Goal: Information Seeking & Learning: Learn about a topic

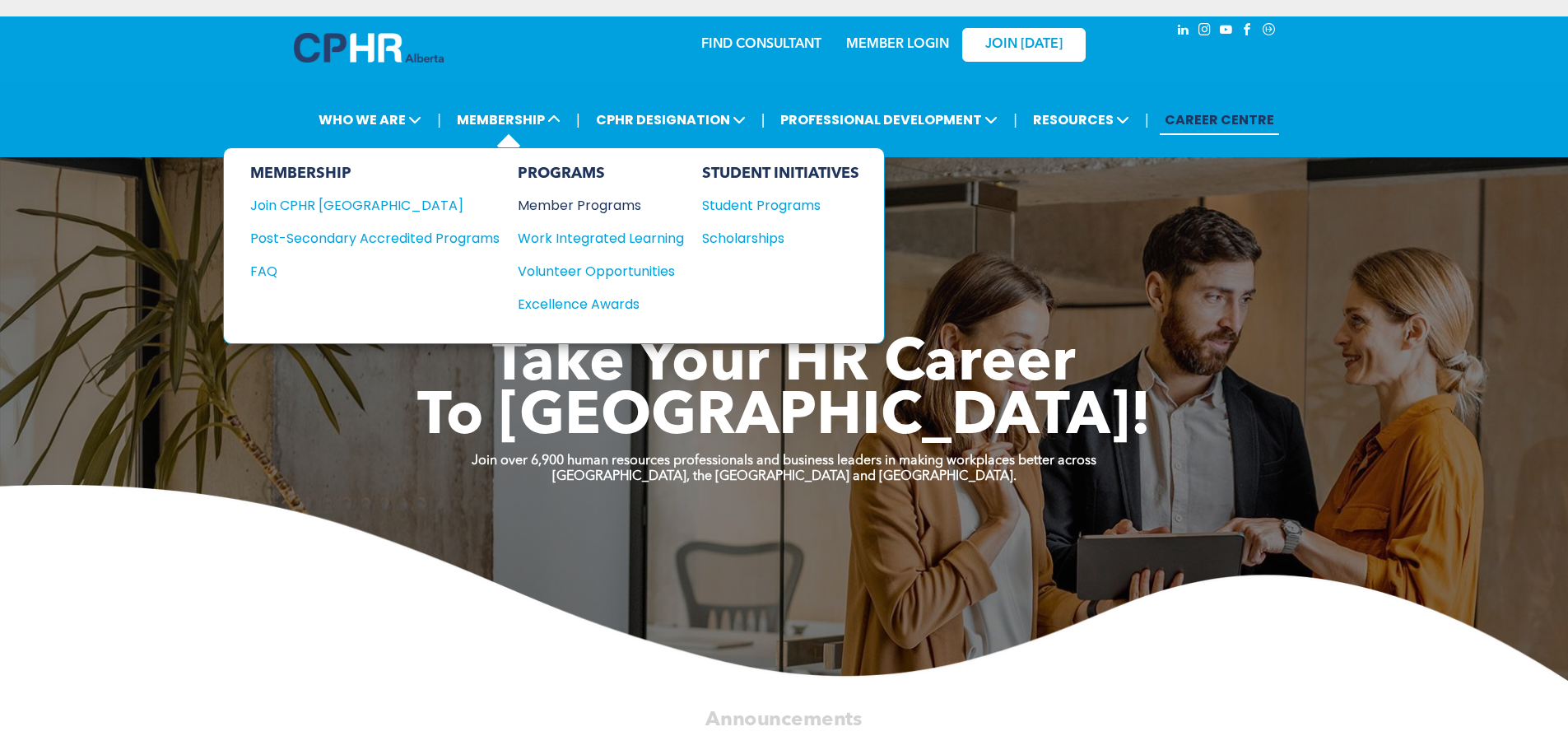
click at [573, 207] on div "Member Programs" at bounding box center [592, 205] width 150 height 21
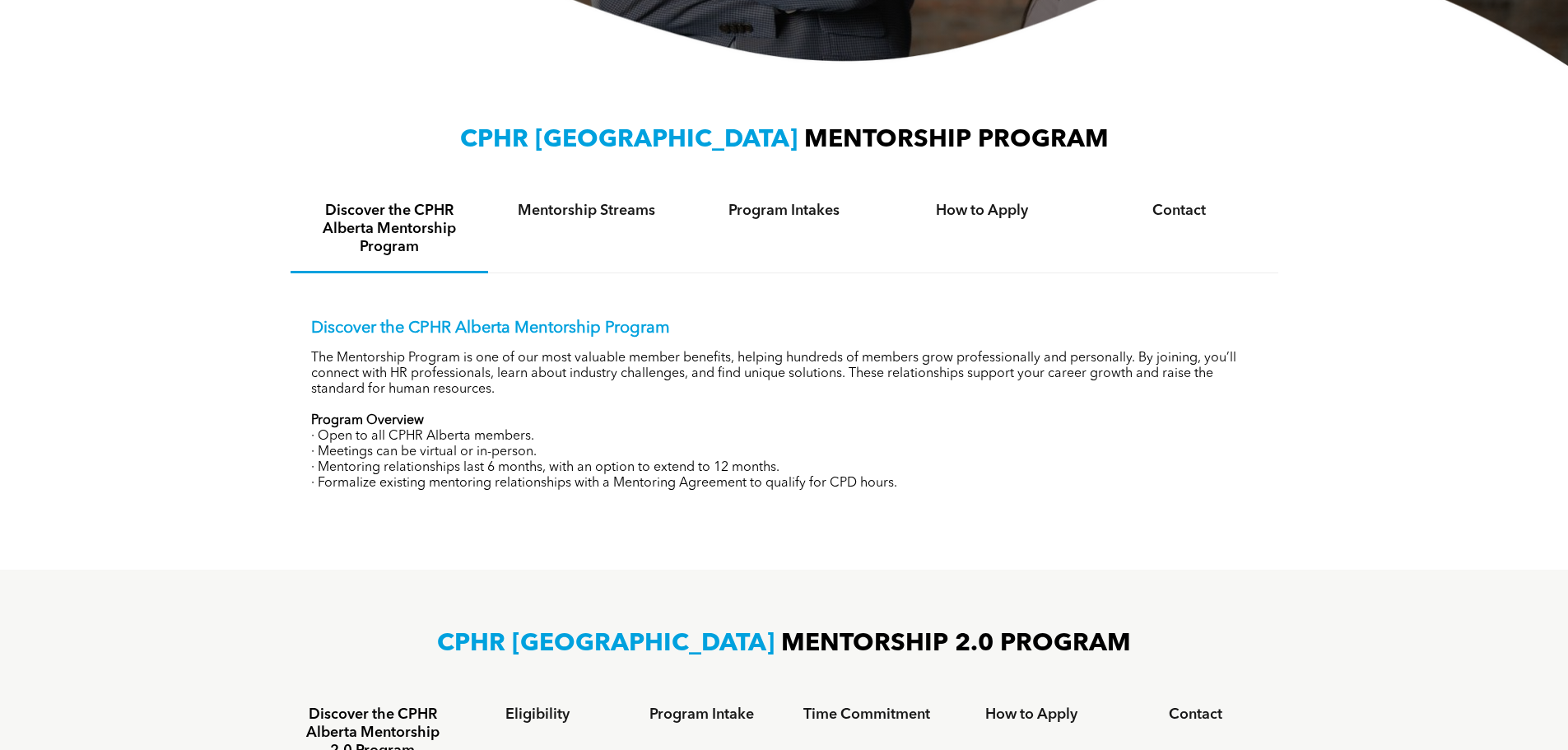
scroll to position [494, 0]
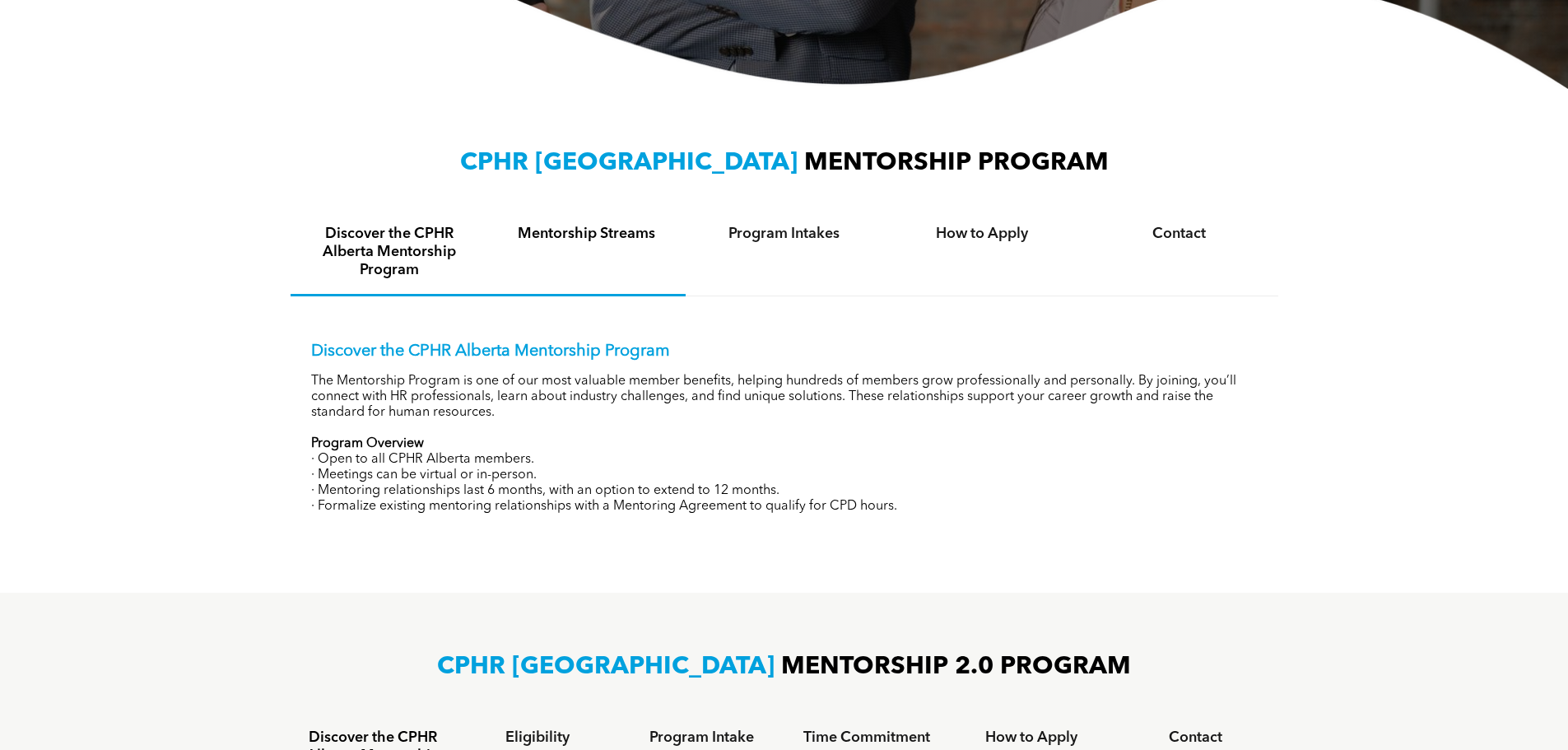
click at [627, 230] on h4 "Mentorship Streams" at bounding box center [587, 234] width 168 height 18
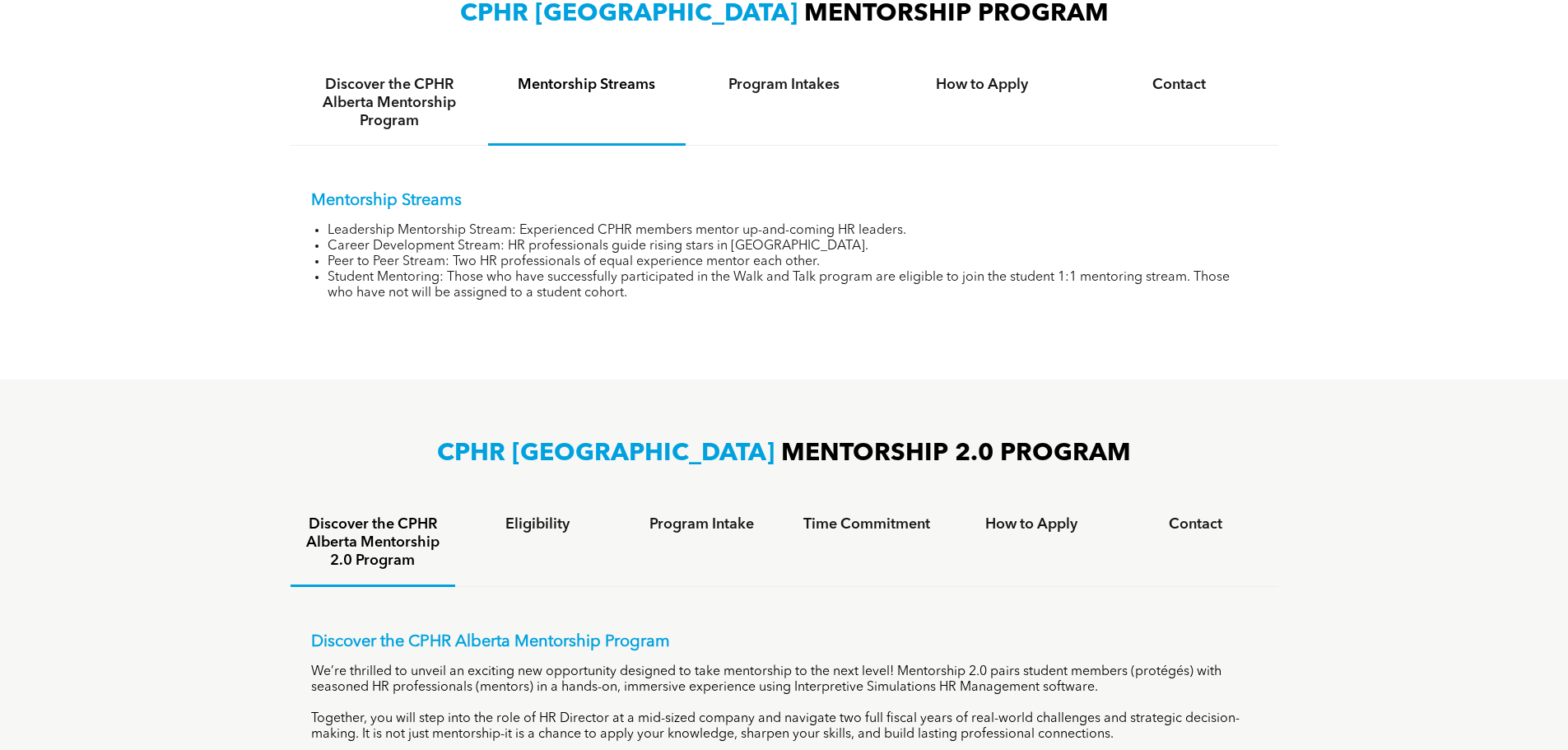
scroll to position [906, 0]
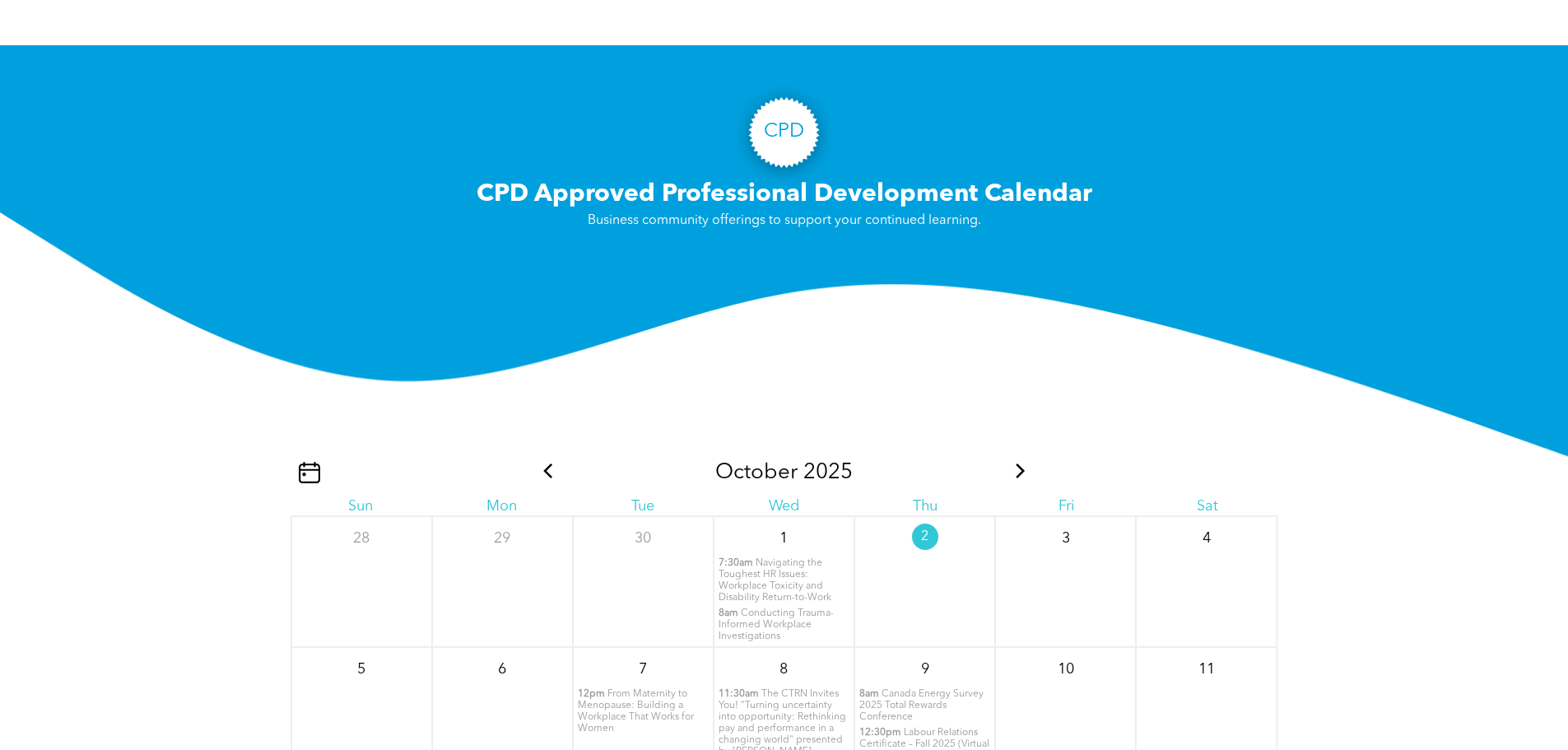
scroll to position [1482, 0]
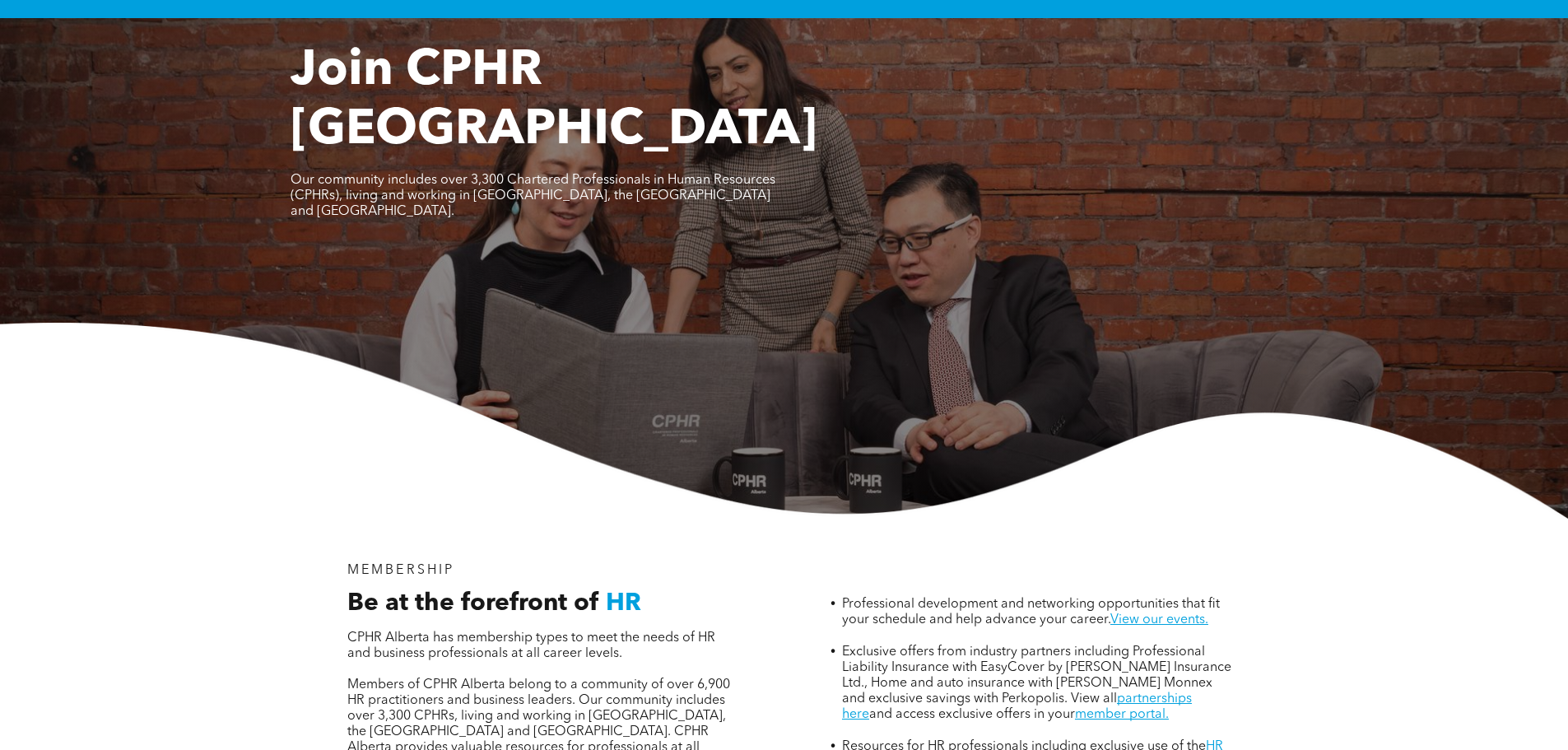
scroll to position [330, 0]
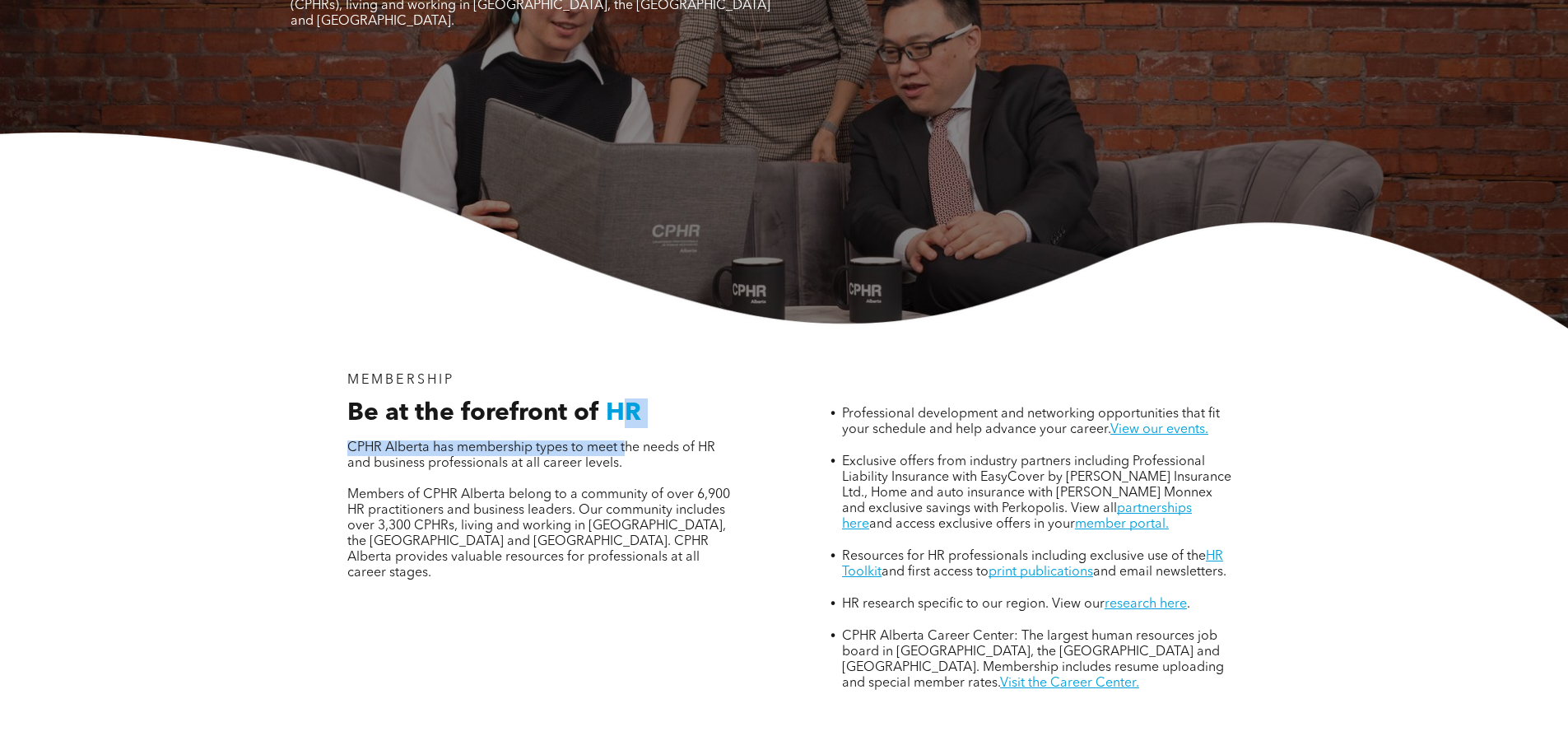
click at [625, 398] on div "Be at the forefront of HR CPHR Alberta has membership types to meet the needs o…" at bounding box center [543, 504] width 418 height 212
click at [679, 488] on span "Members of CPHR Alberta belong to a community of over 6,900 HR practitioners an…" at bounding box center [539, 533] width 383 height 91
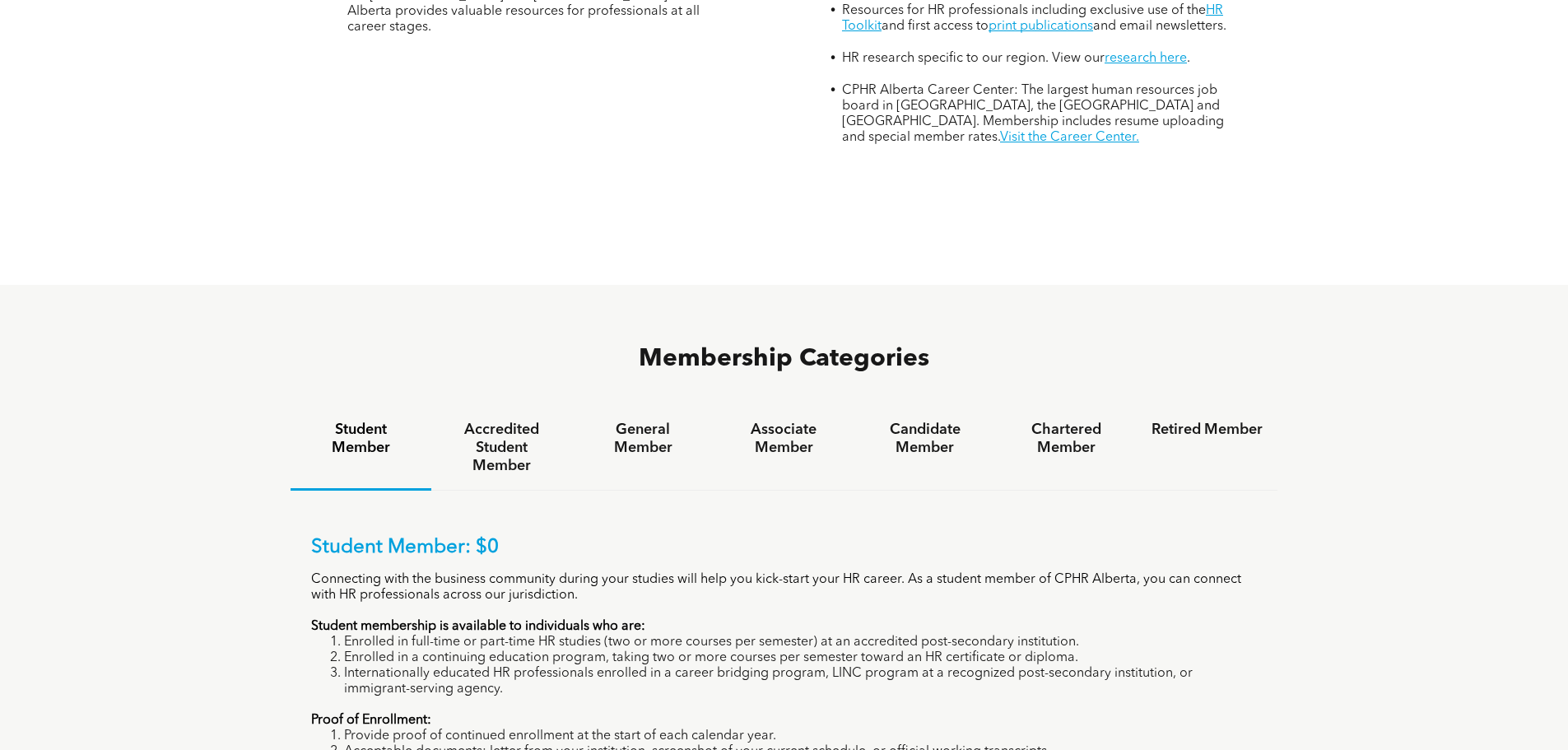
scroll to position [906, 0]
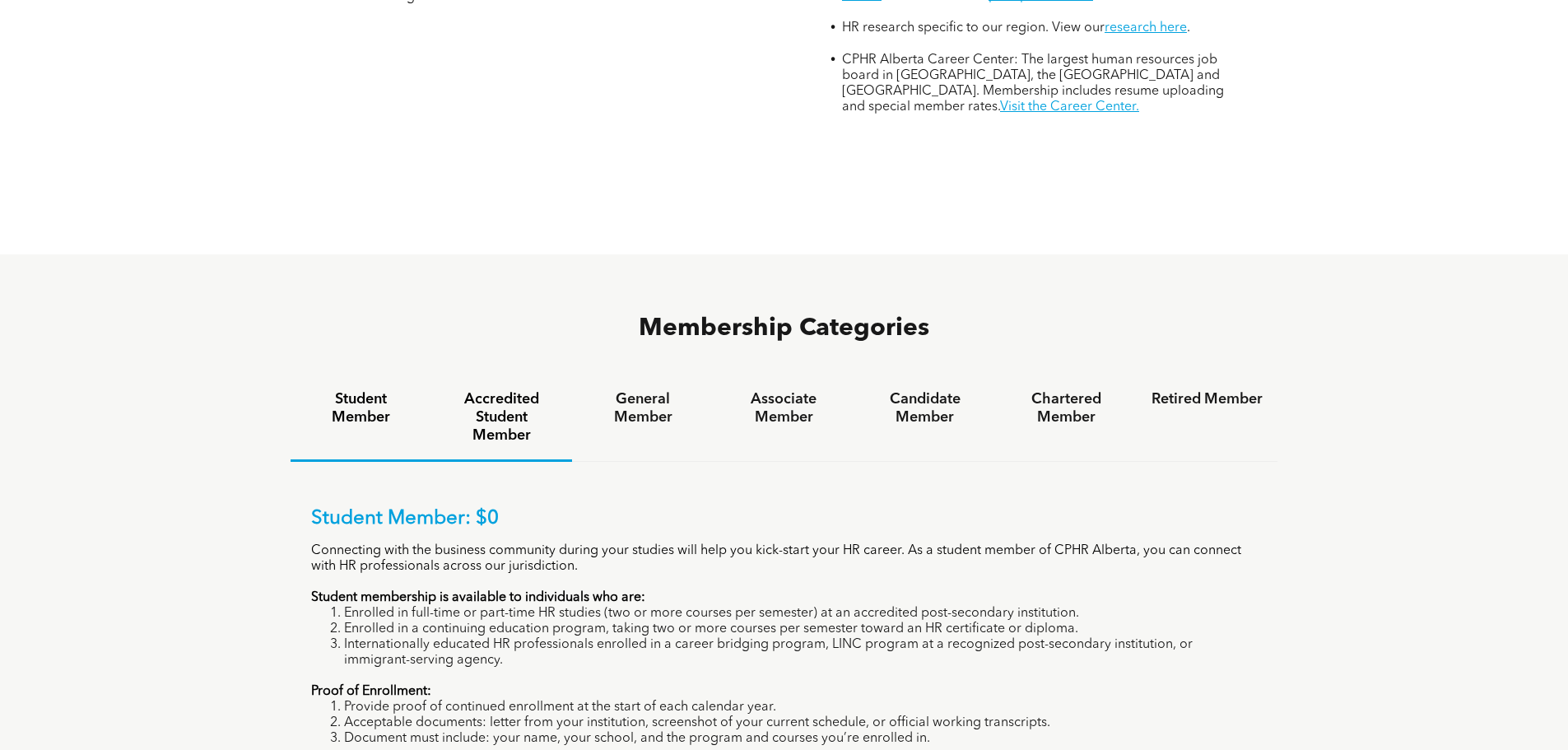
click at [502, 390] on h4 "Accredited Student Member" at bounding box center [501, 417] width 111 height 54
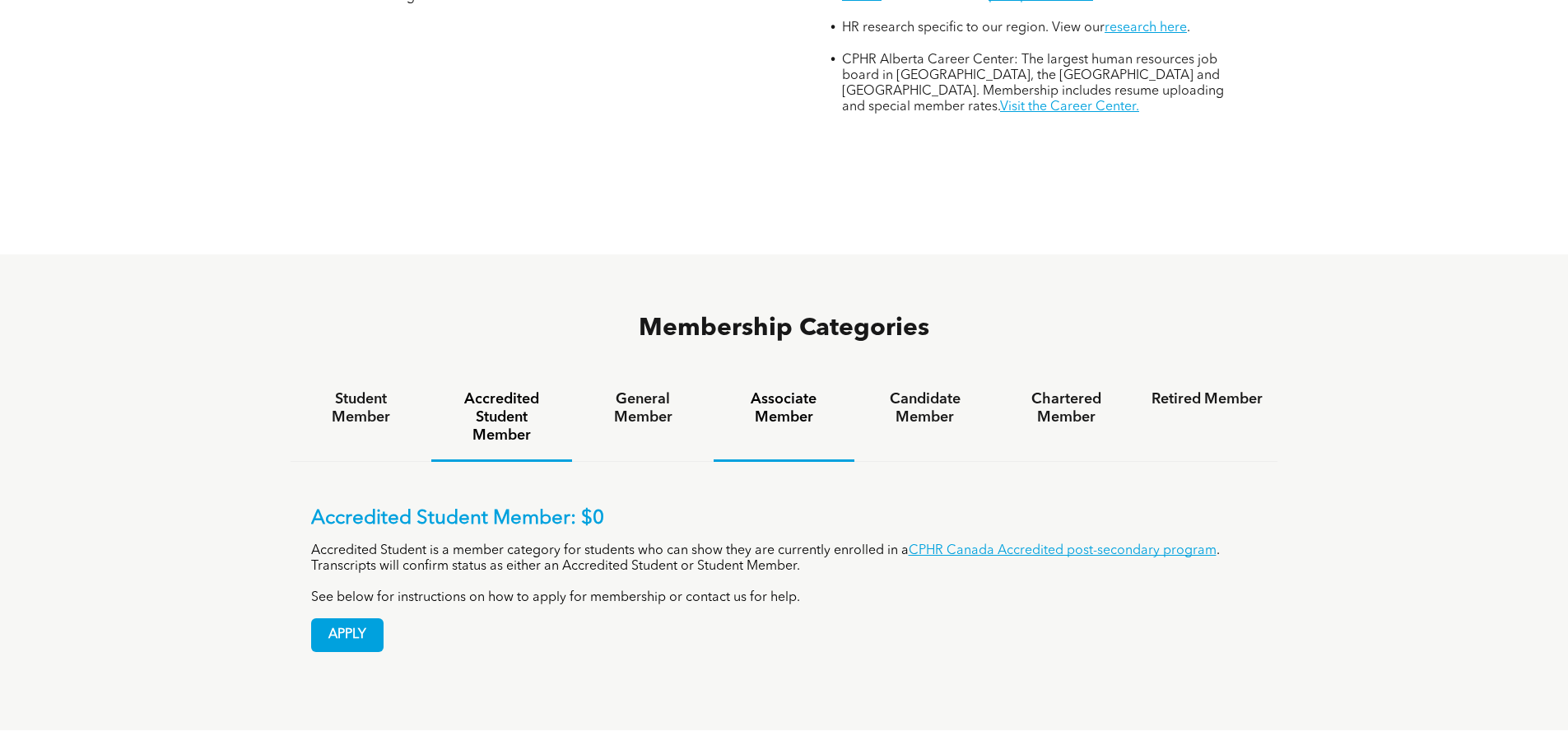
click at [762, 390] on h4 "Associate Member" at bounding box center [784, 408] width 111 height 36
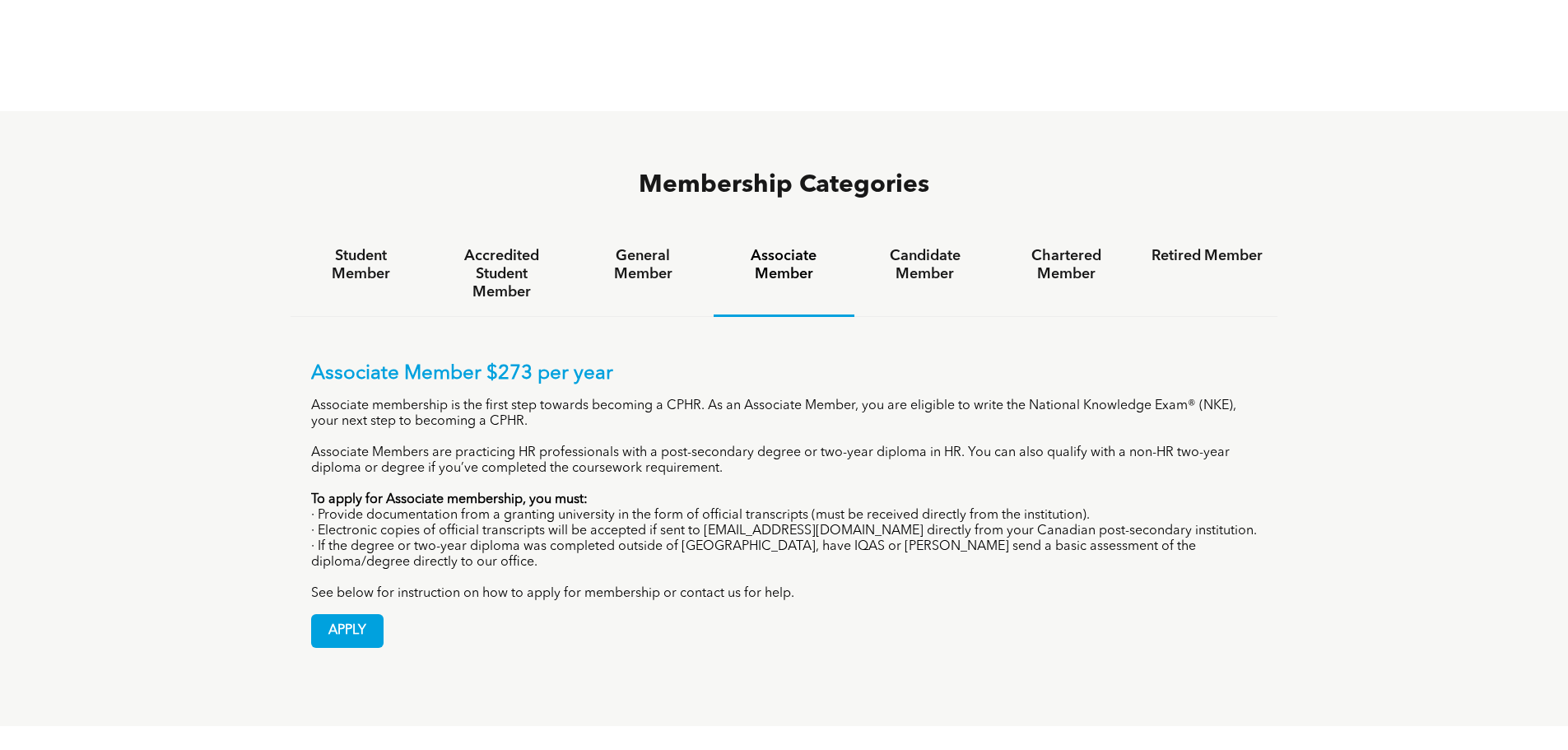
scroll to position [1071, 0]
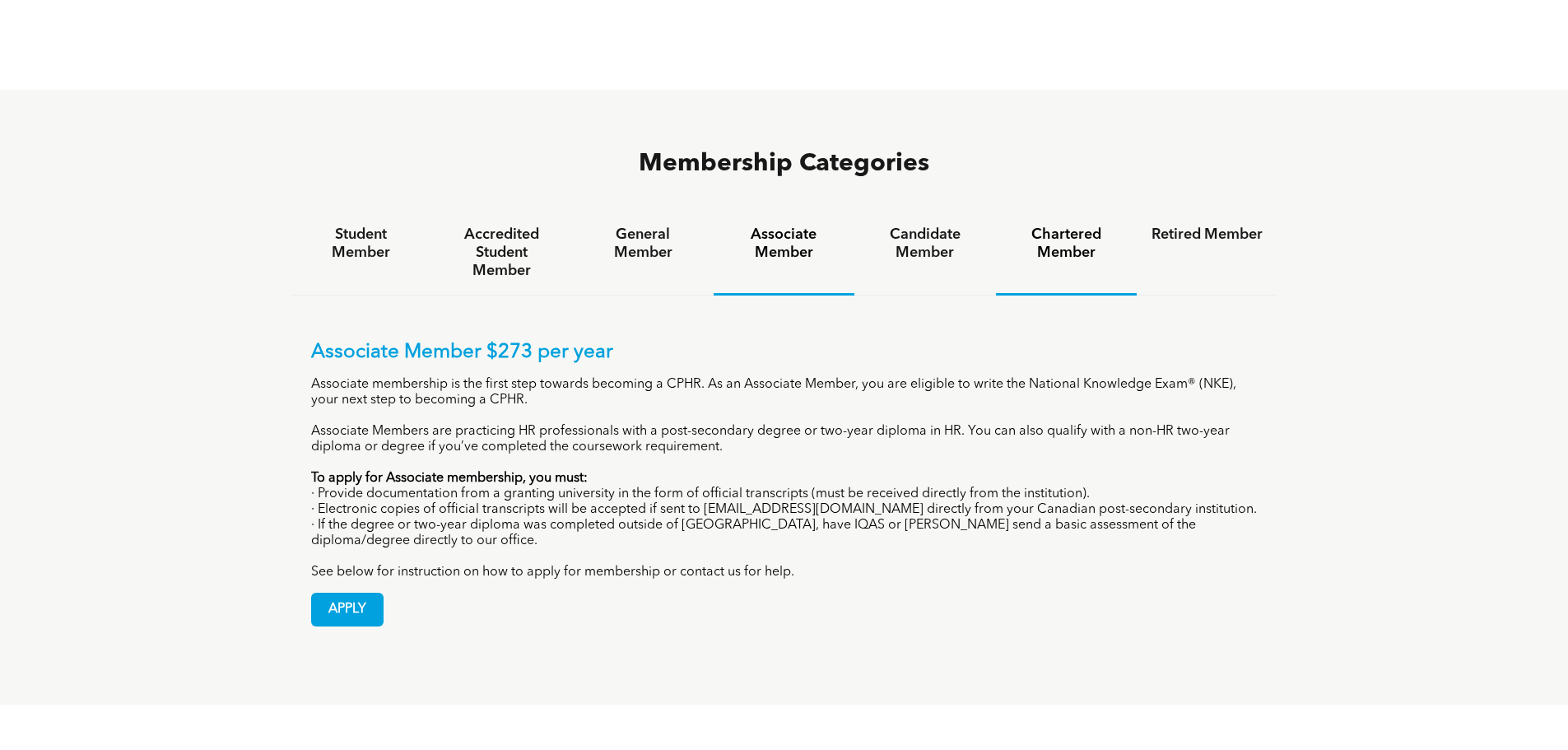
click at [1047, 226] on h4 "Chartered Member" at bounding box center [1066, 244] width 111 height 36
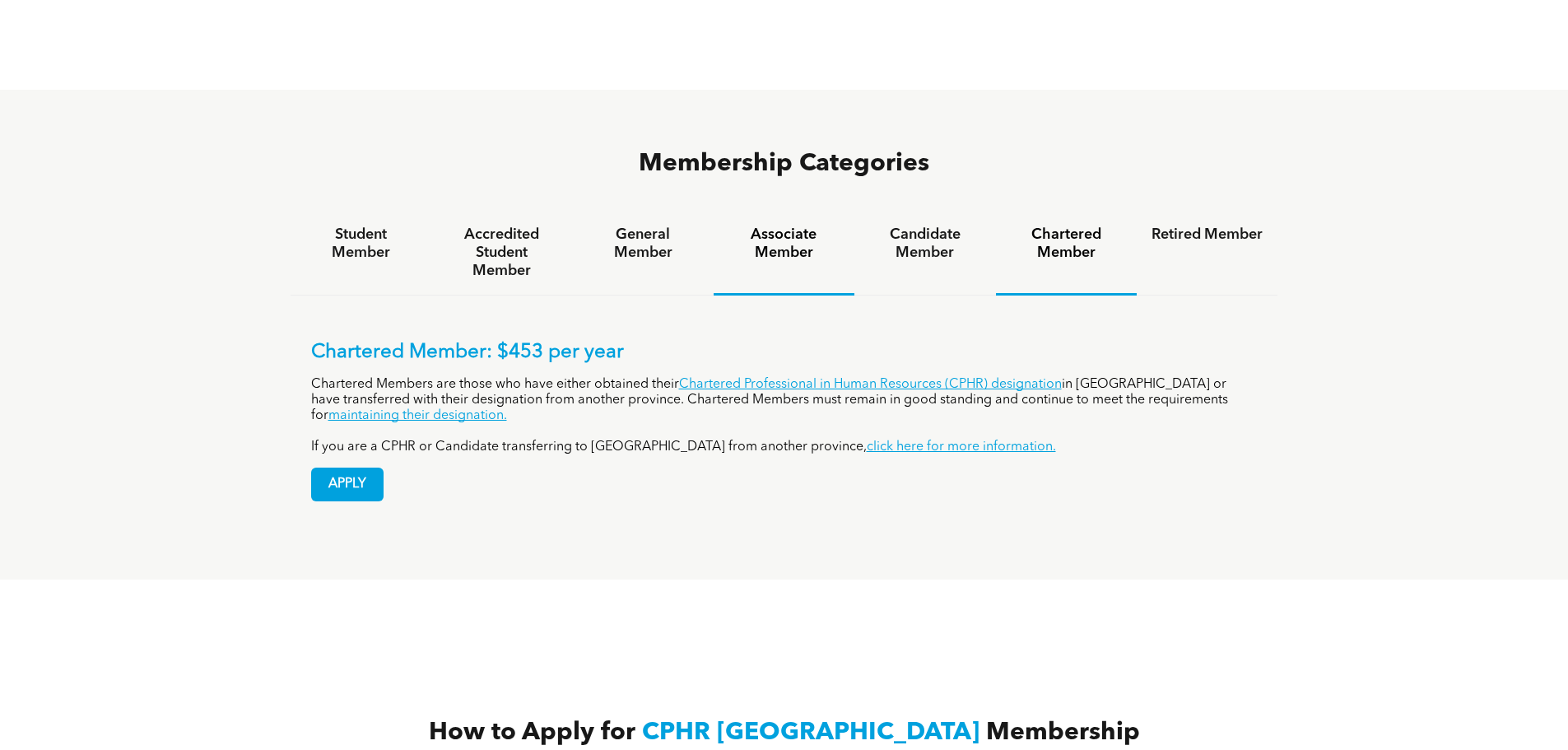
click at [791, 226] on h4 "Associate Member" at bounding box center [784, 244] width 111 height 36
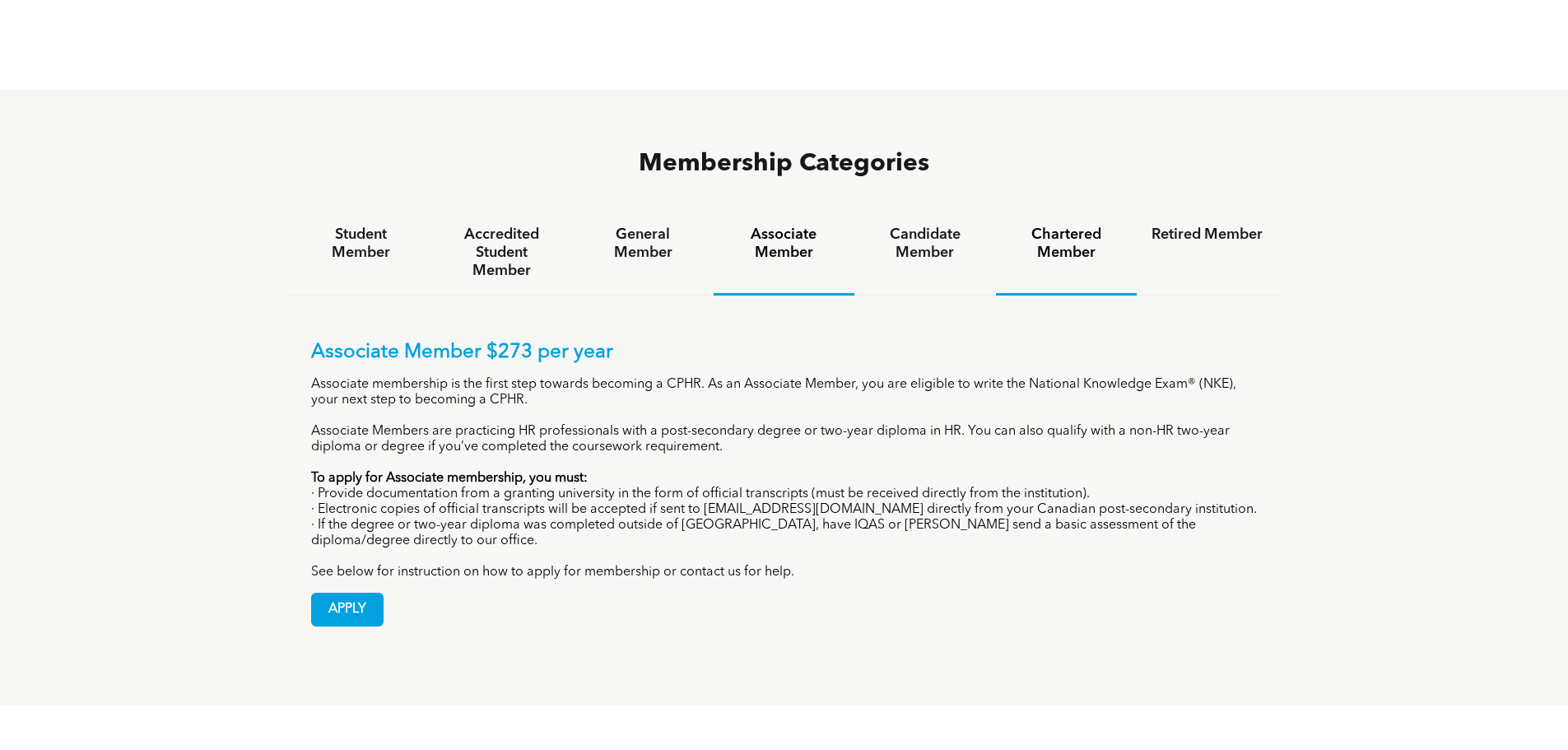
click at [1063, 226] on h4 "Chartered Member" at bounding box center [1066, 244] width 111 height 36
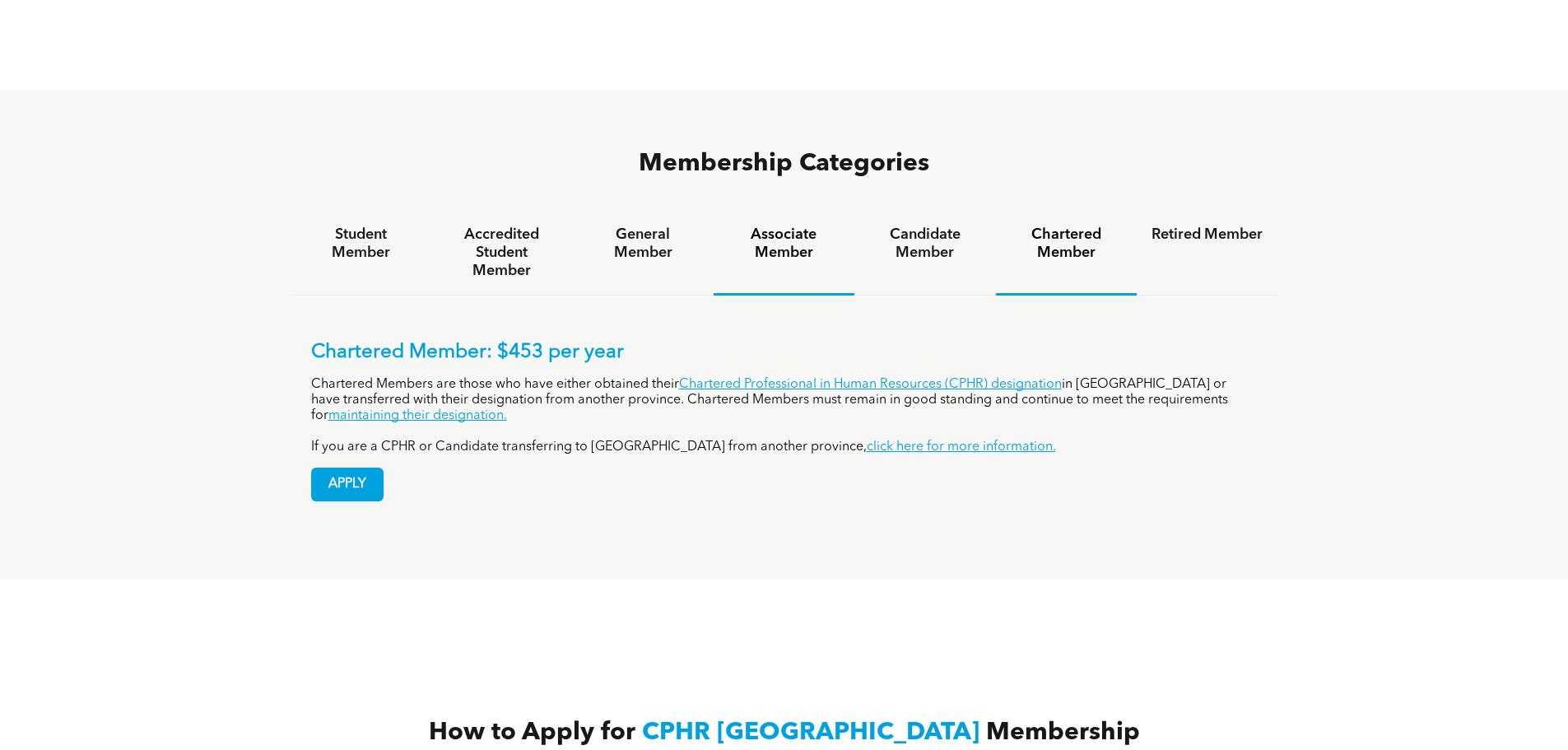
click at [811, 211] on div "Associate Member" at bounding box center [784, 253] width 141 height 85
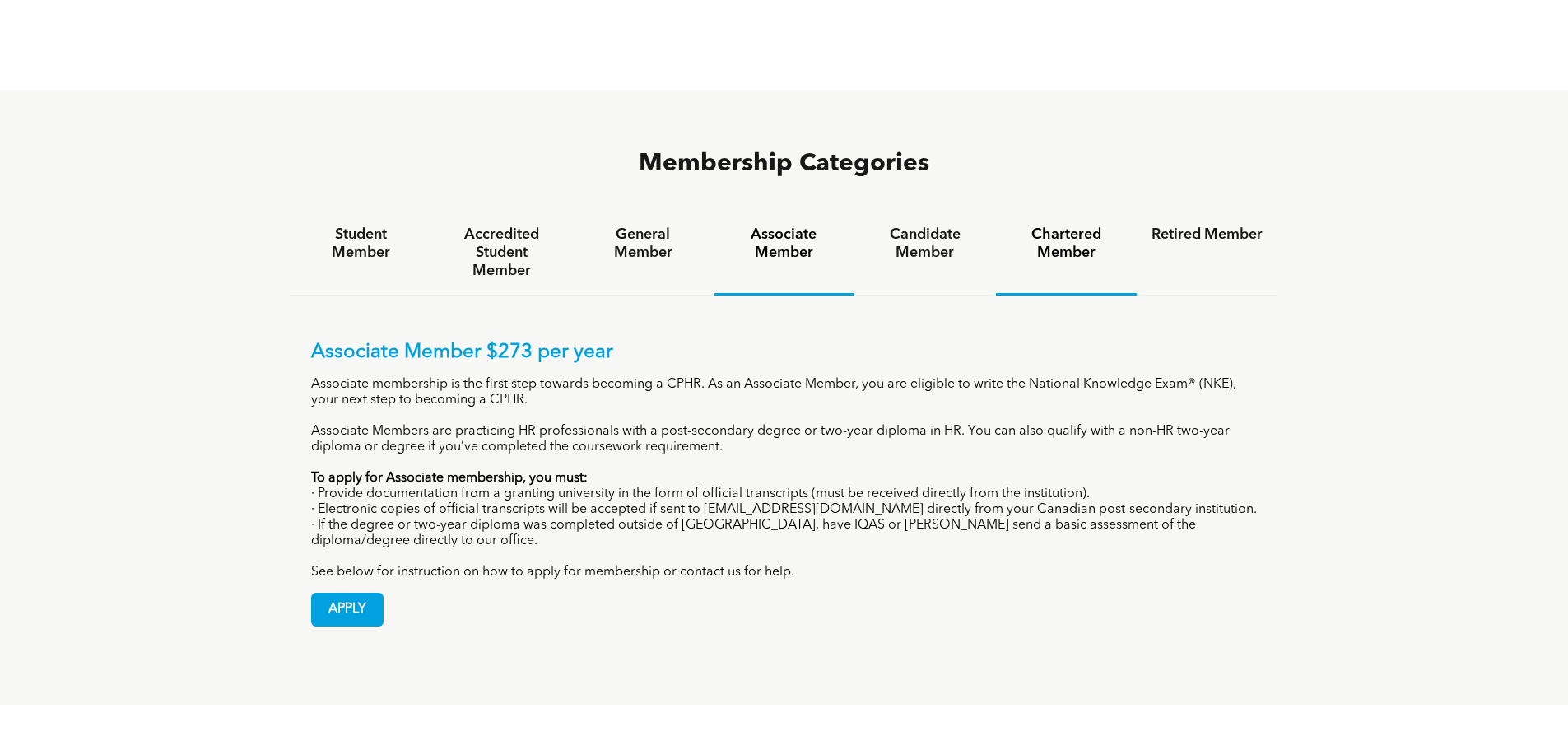
click at [1070, 226] on h4 "Chartered Member" at bounding box center [1066, 244] width 111 height 36
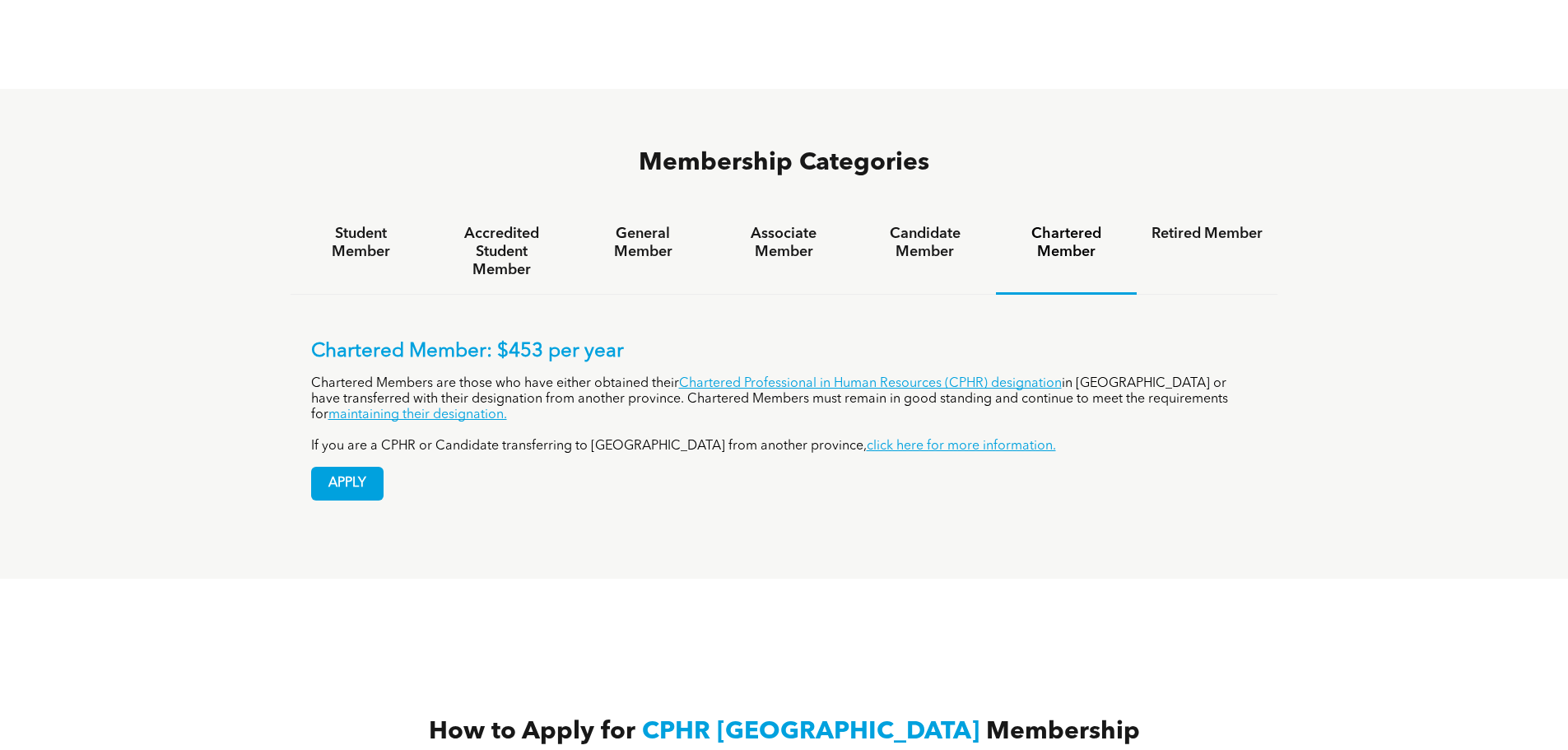
scroll to position [824, 0]
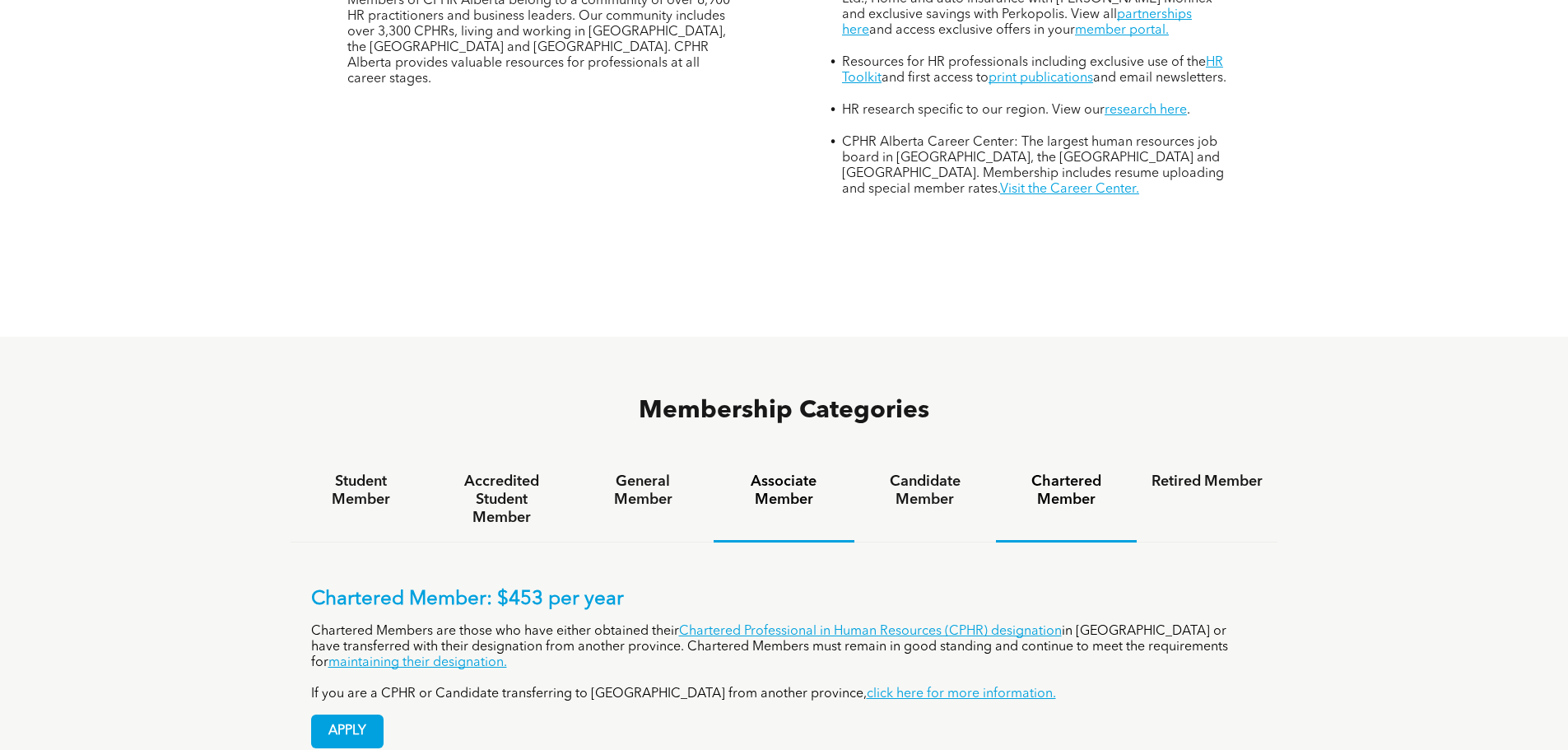
click at [791, 473] on h4 "Associate Member" at bounding box center [784, 491] width 111 height 36
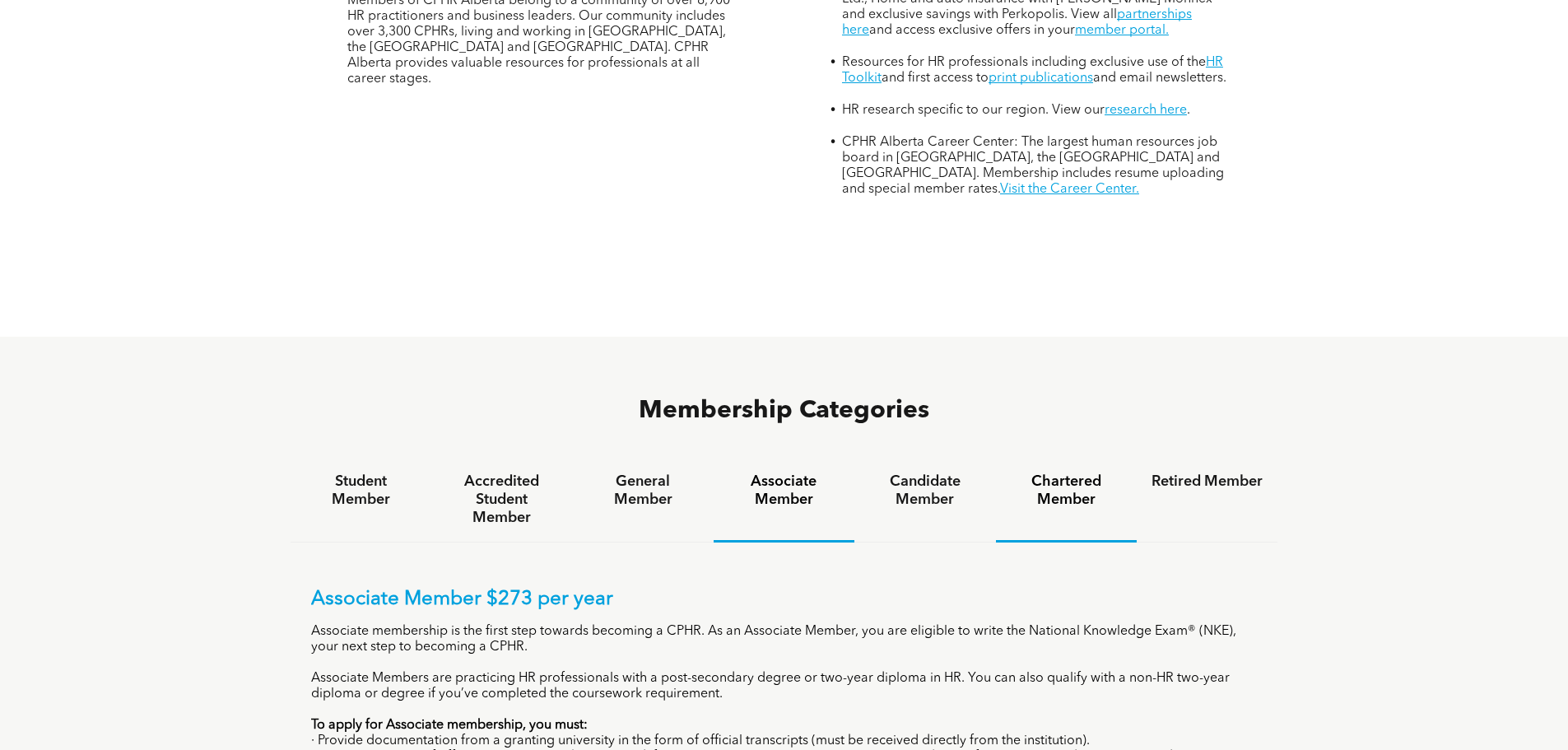
click at [1047, 473] on h4 "Chartered Member" at bounding box center [1066, 491] width 111 height 36
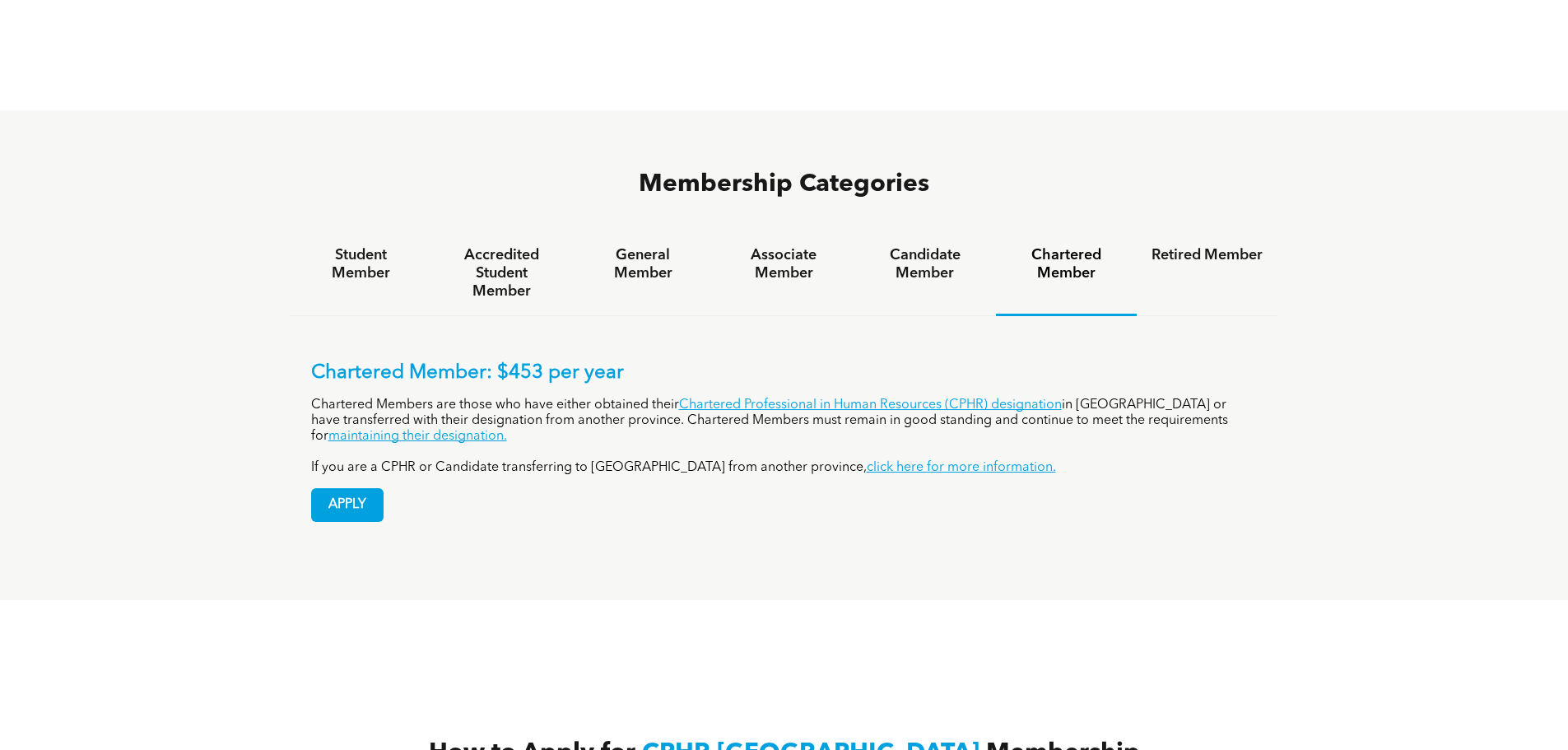
scroll to position [1040, 0]
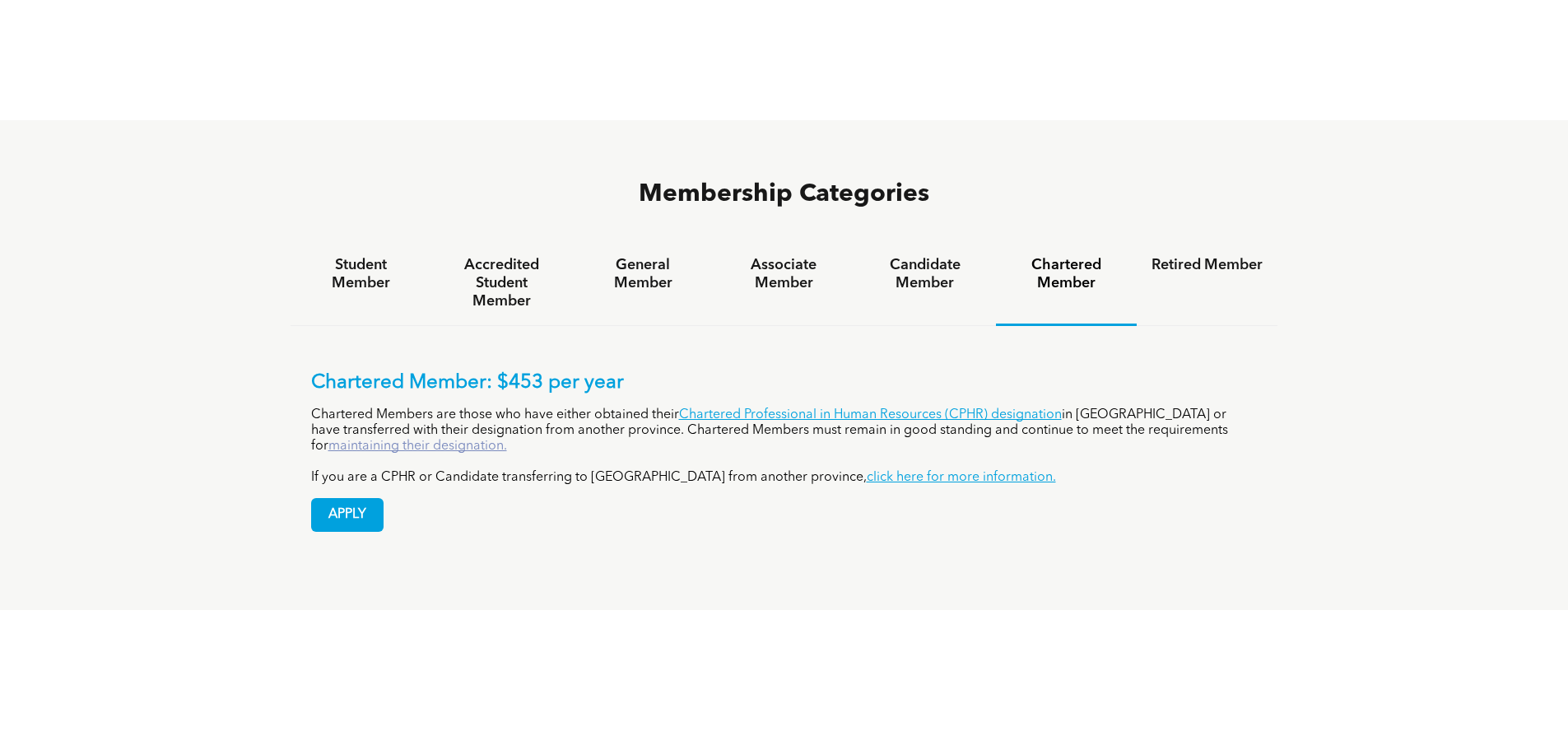
click at [507, 439] on link "maintaining their designation." at bounding box center [418, 446] width 179 height 13
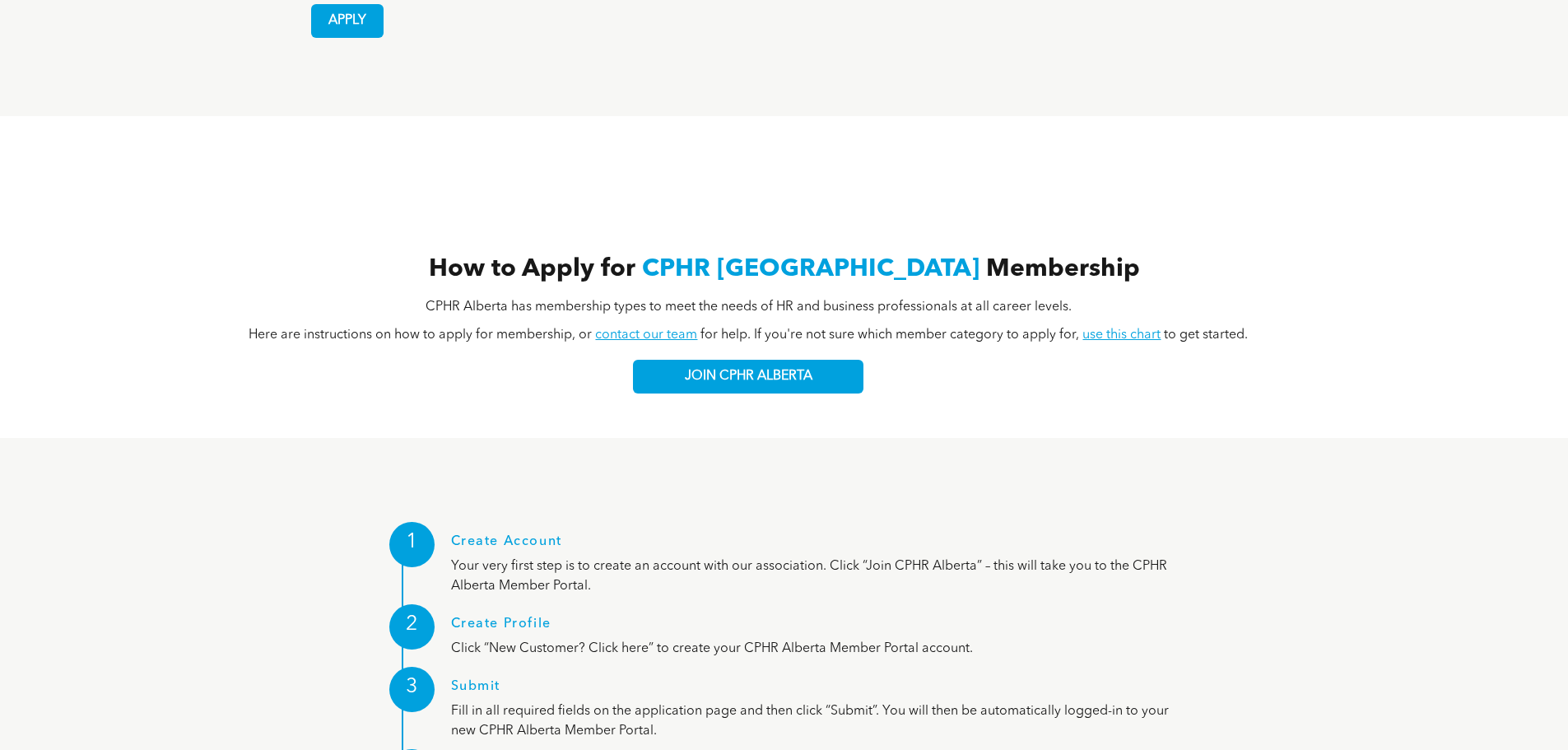
scroll to position [1122, 0]
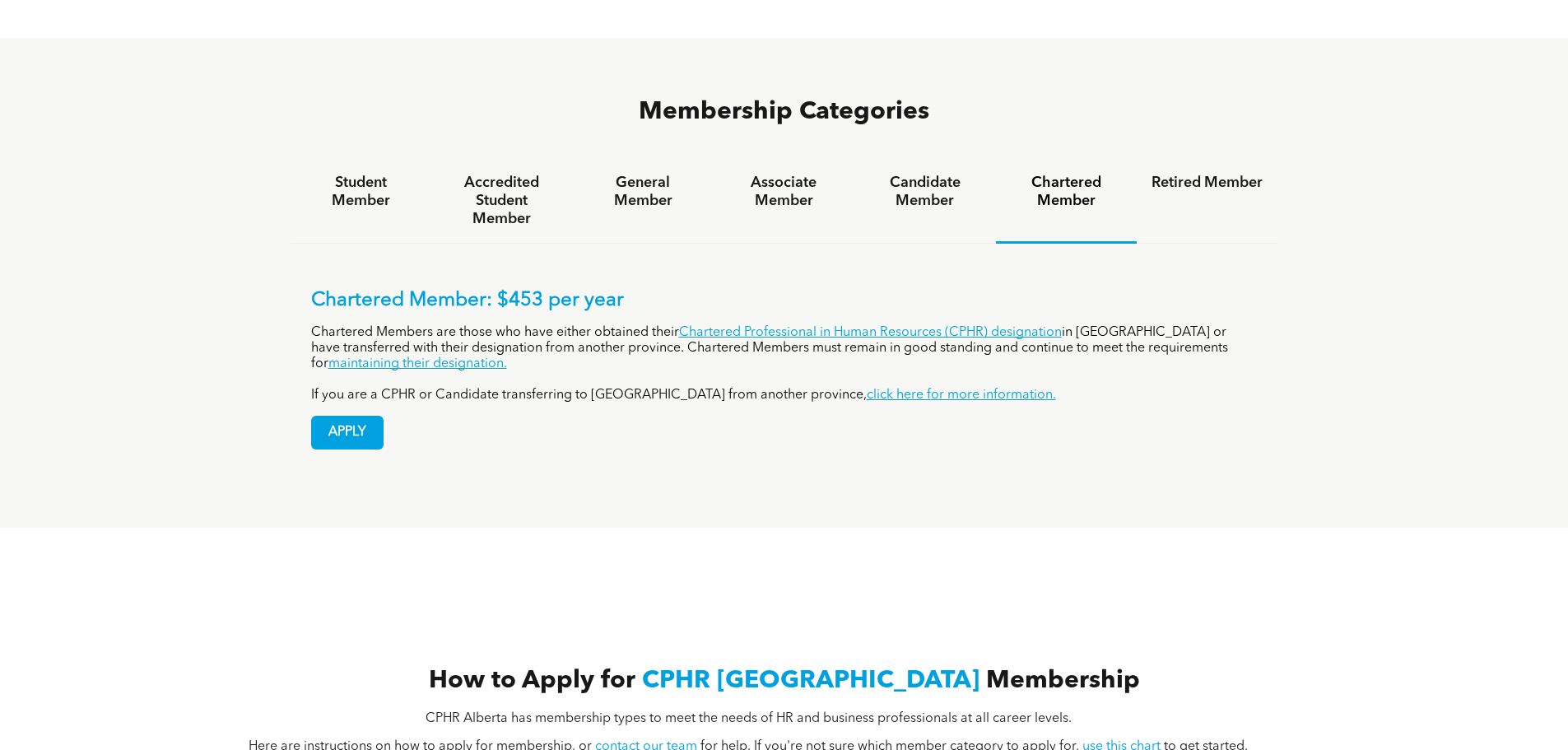
click at [647, 561] on div "How to Apply for CPHR Alberta Membership CPHR Alberta has membership types to m…" at bounding box center [784, 689] width 1568 height 322
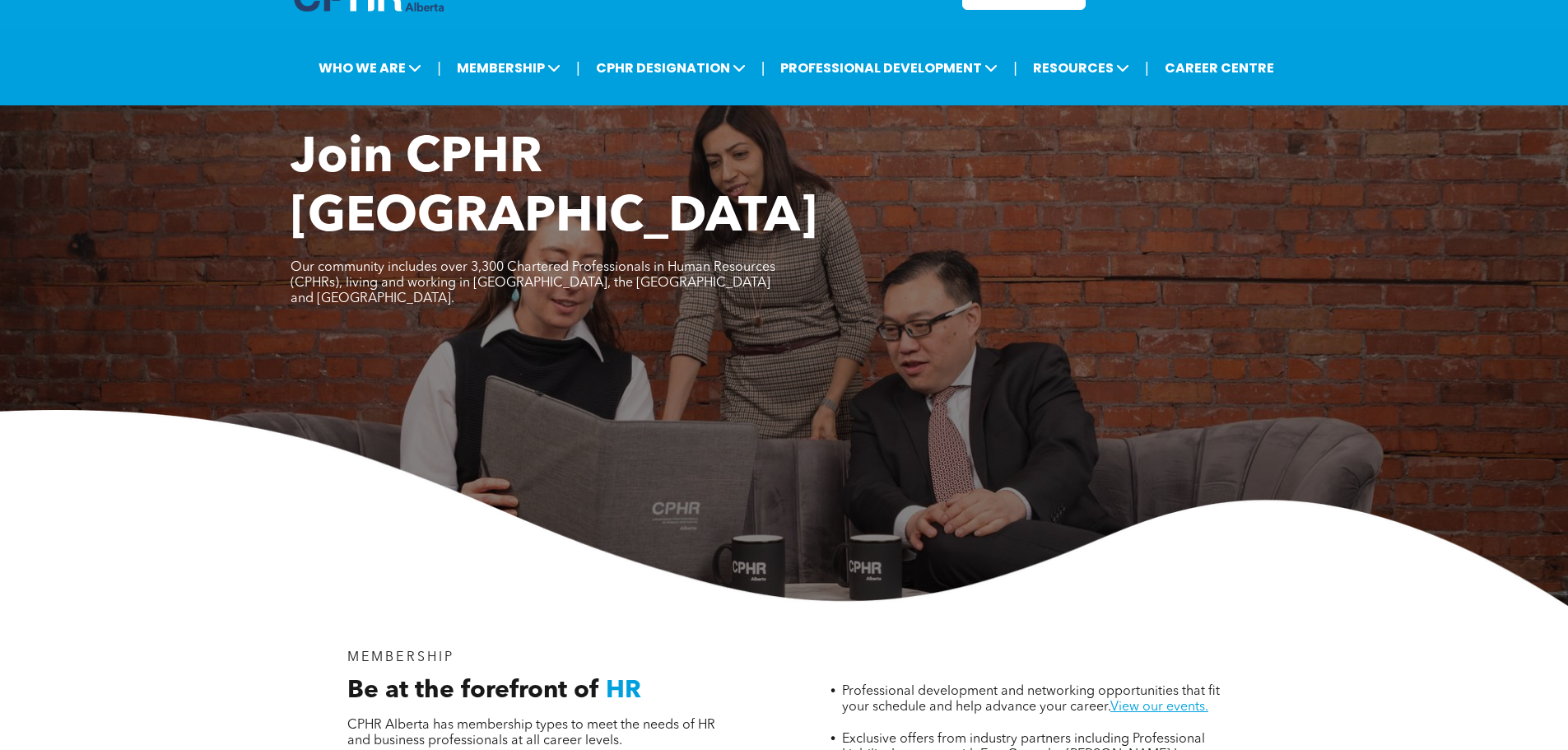
scroll to position [0, 0]
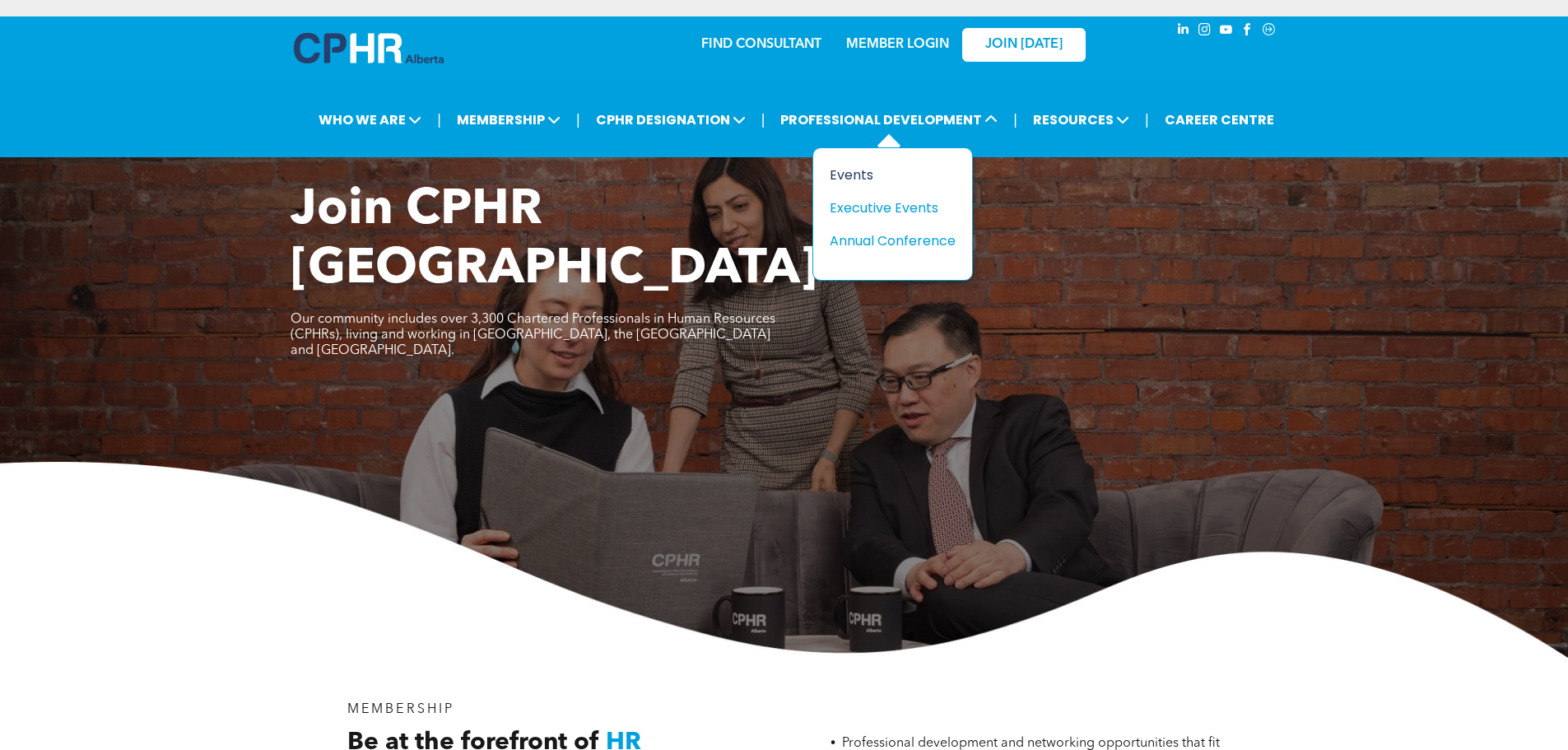
click at [871, 169] on div "Events" at bounding box center [887, 175] width 114 height 21
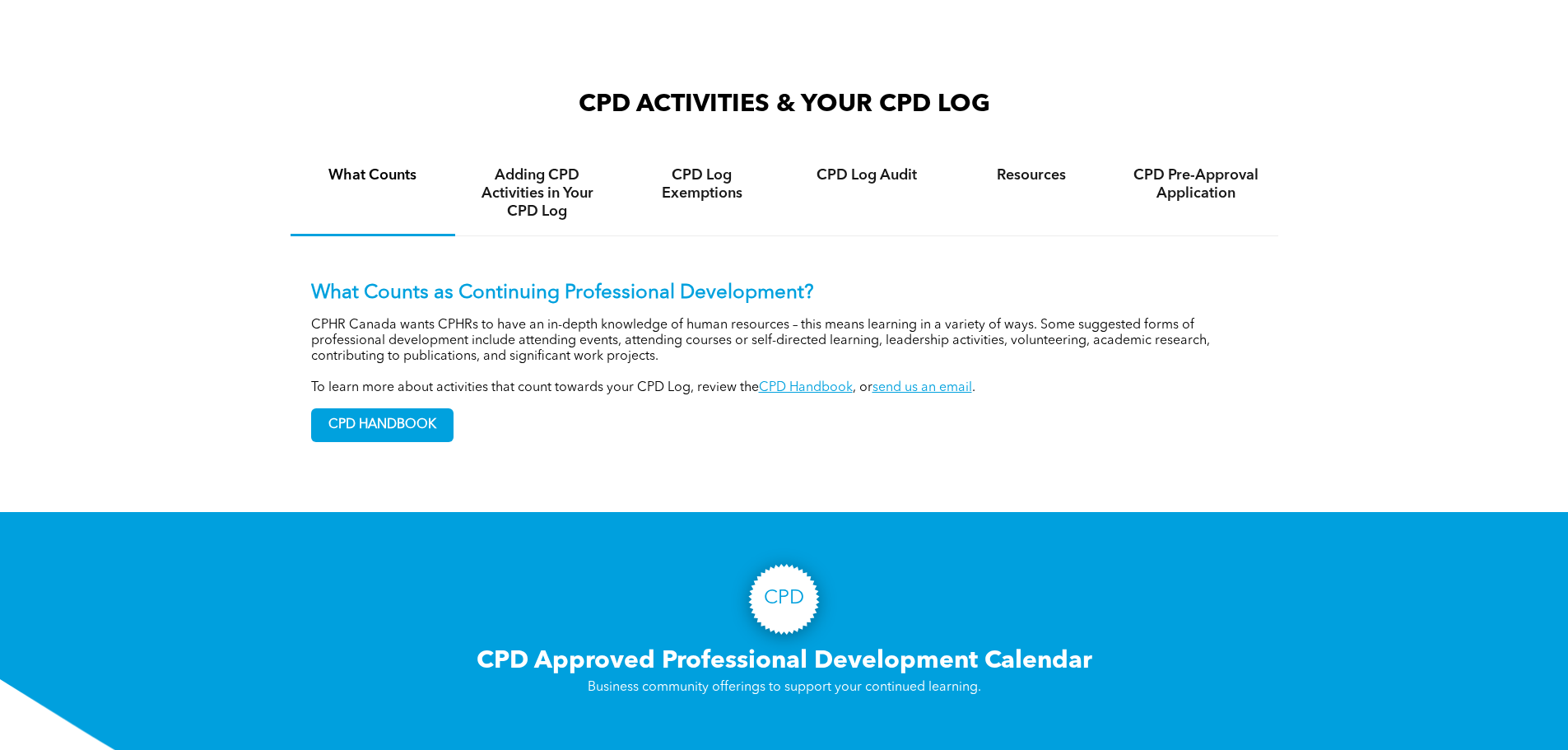
scroll to position [1071, 0]
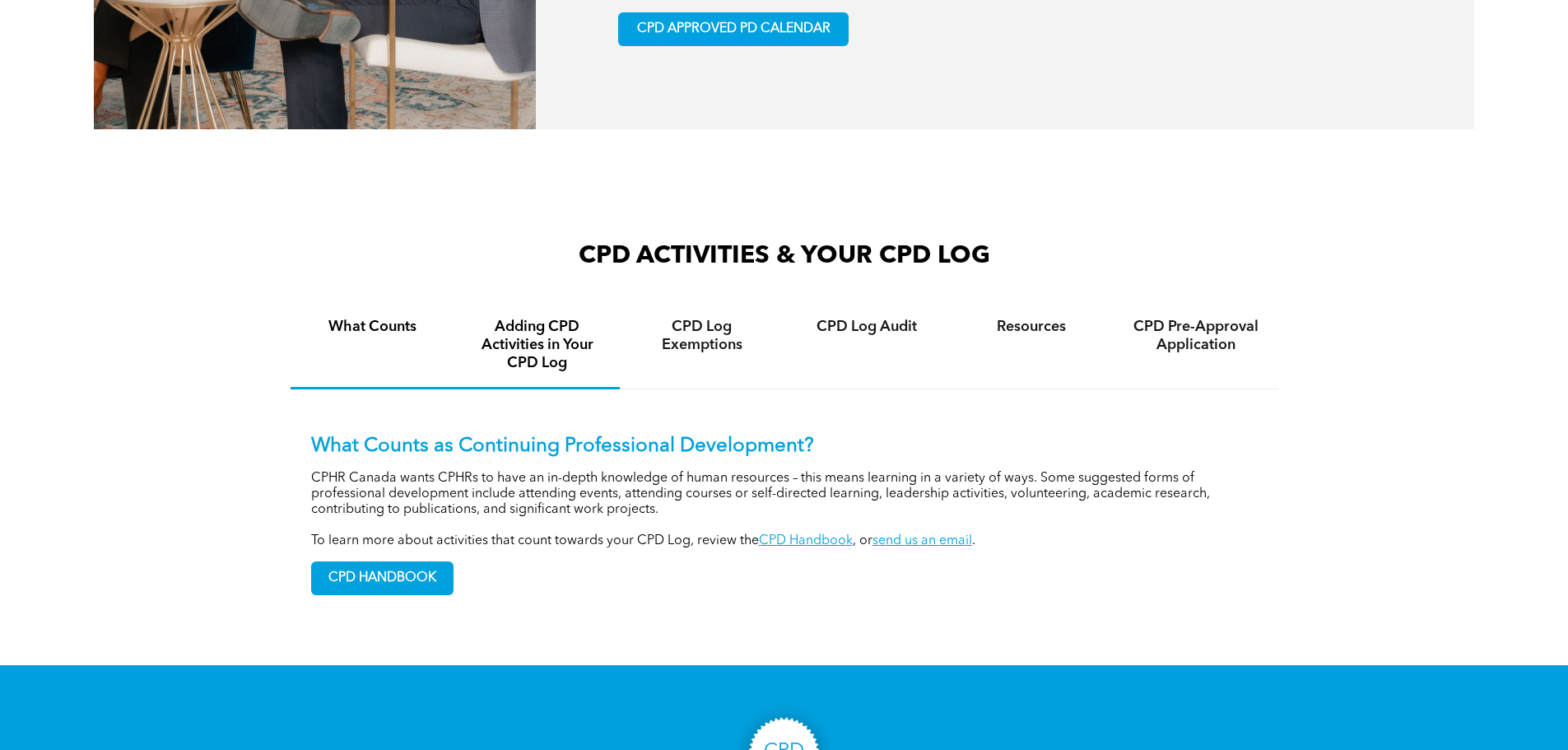
click at [545, 362] on h4 "Adding CPD Activities in Your CPD Log" at bounding box center [537, 345] width 135 height 54
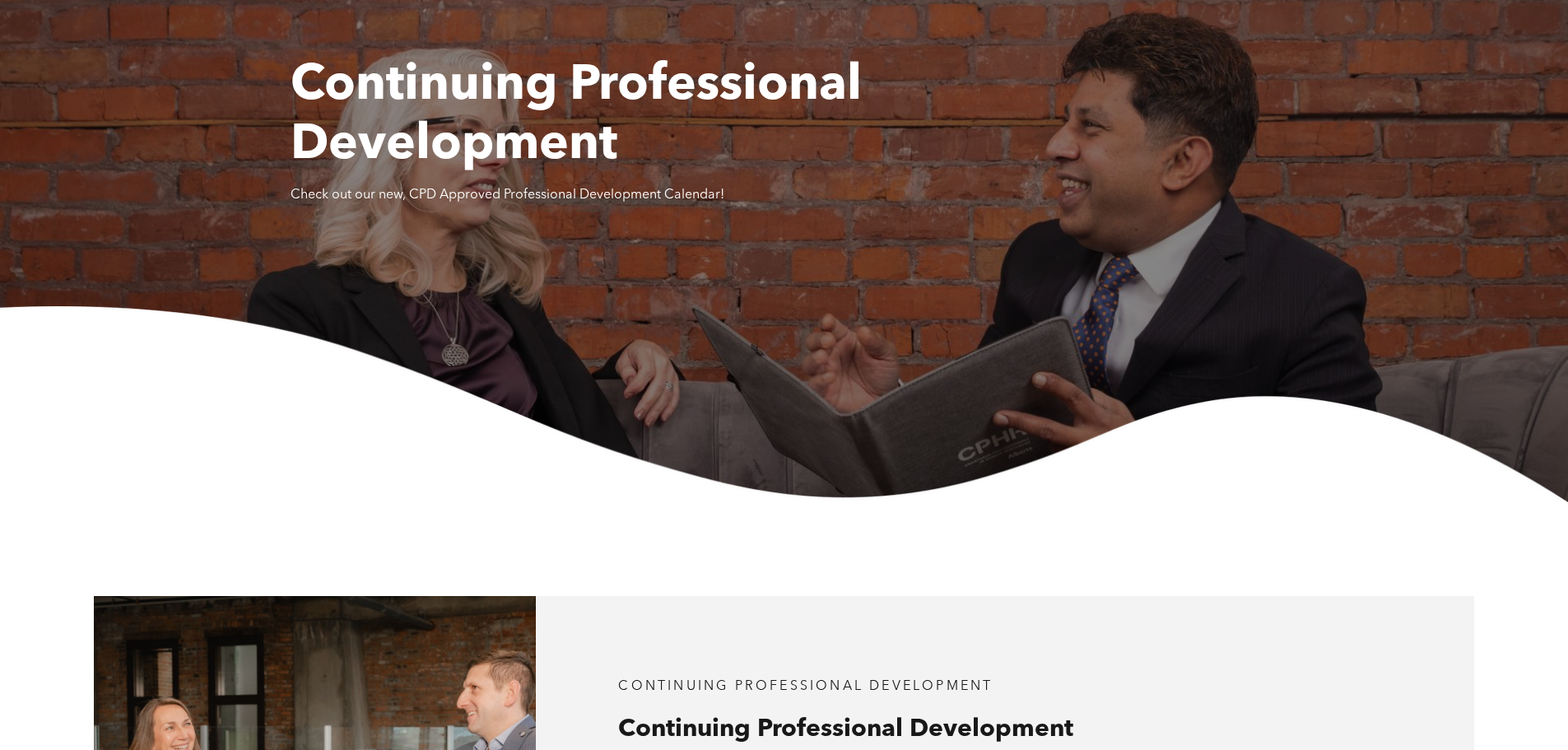
scroll to position [0, 0]
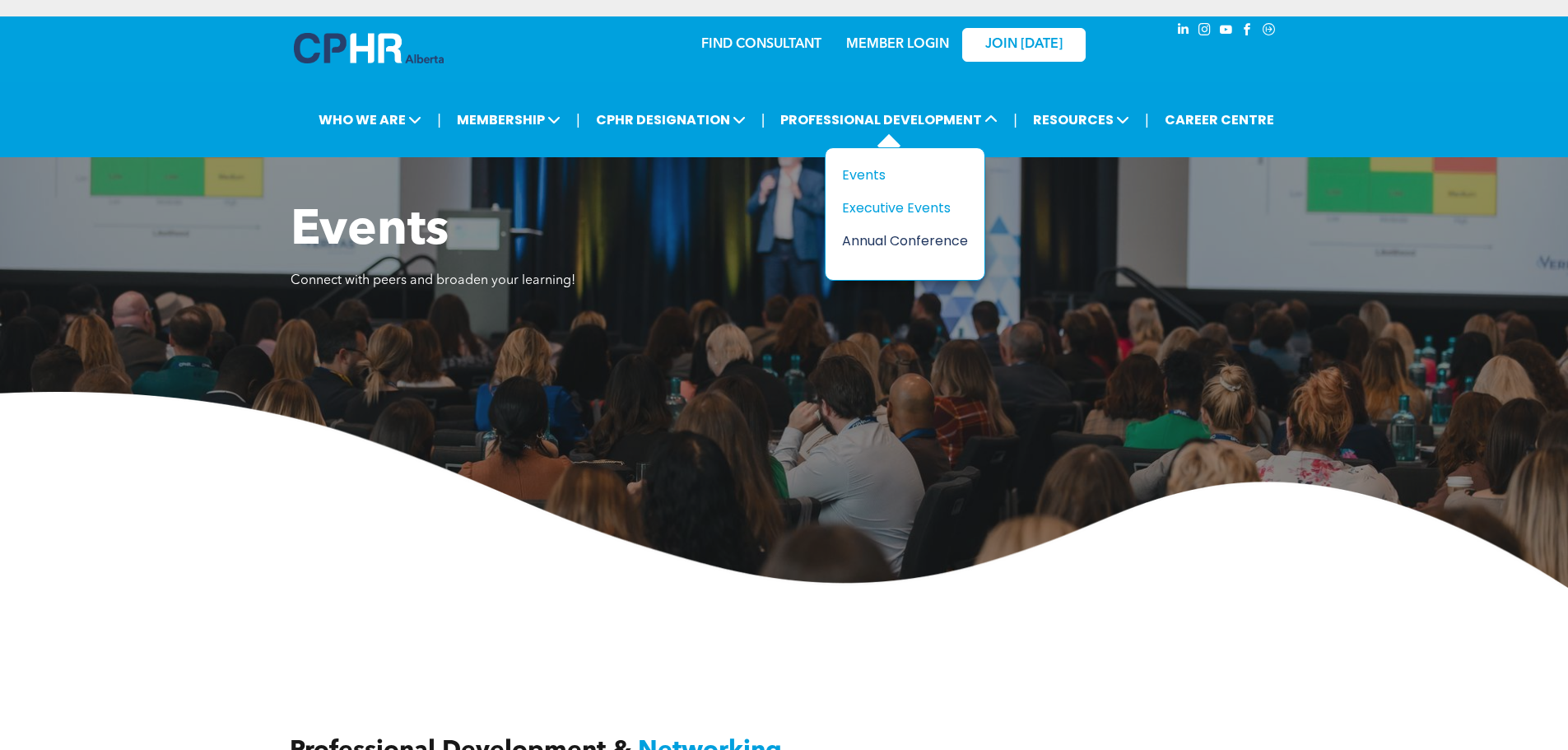
click at [891, 238] on div "Annual Conference" at bounding box center [899, 240] width 114 height 21
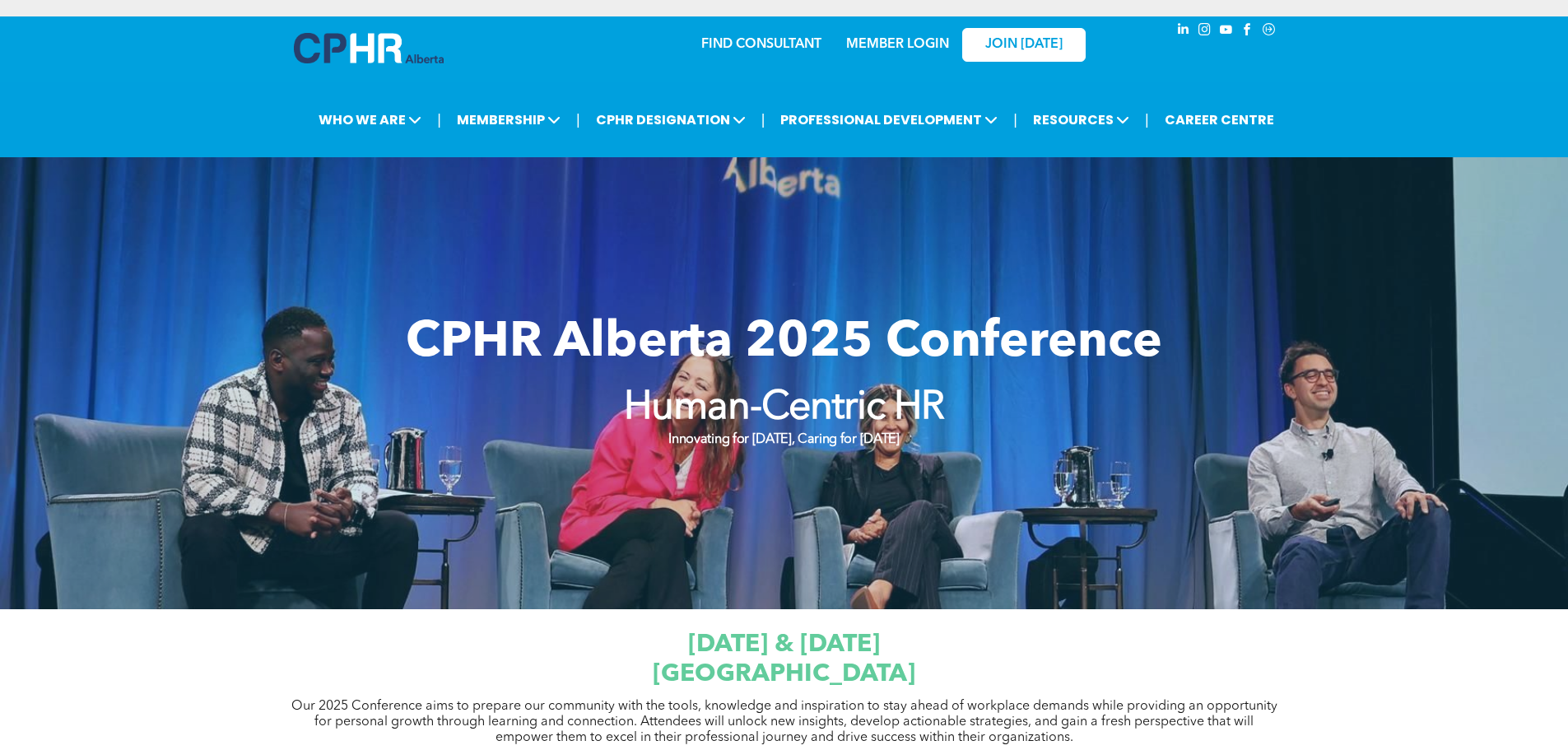
click at [796, 648] on span "[DATE] & [DATE]" at bounding box center [784, 645] width 192 height 25
